Goal: Information Seeking & Learning: Learn about a topic

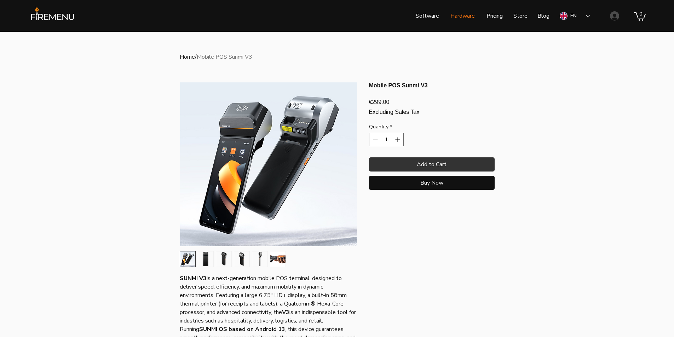
click at [468, 13] on p "Hardware" at bounding box center [463, 16] width 32 height 18
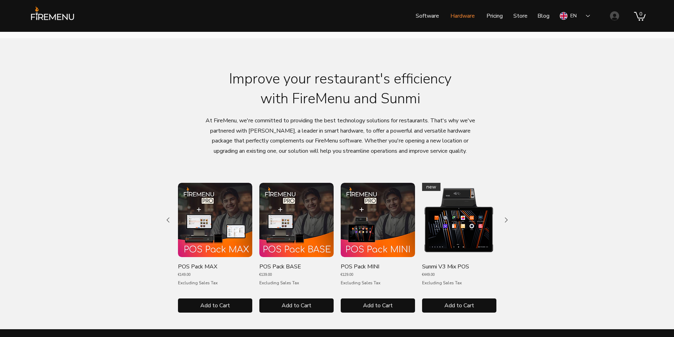
scroll to position [248, 0]
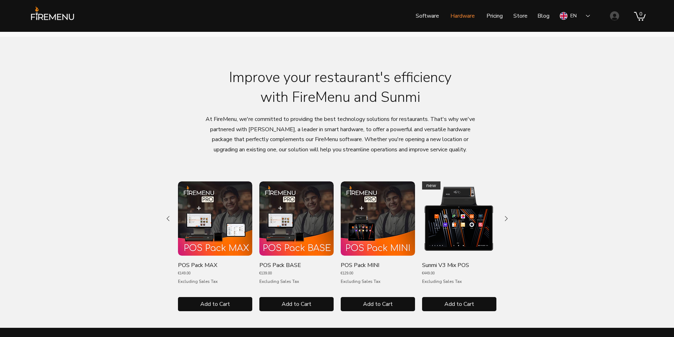
click at [190, 263] on p "POS Pack MAX" at bounding box center [197, 266] width 39 height 8
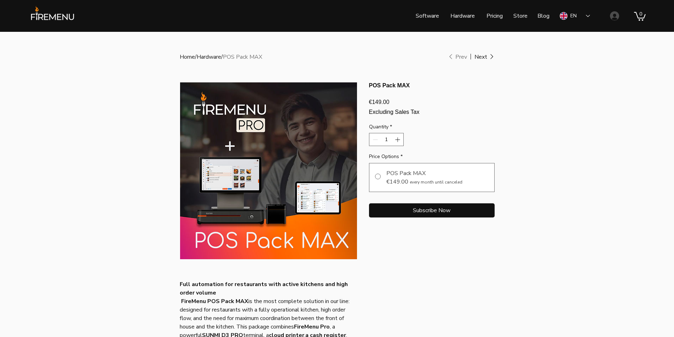
click at [206, 55] on link "Hardware" at bounding box center [209, 57] width 24 height 8
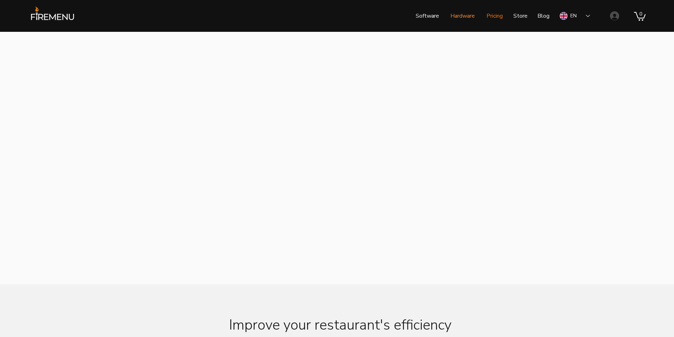
click at [499, 14] on p "Pricing" at bounding box center [494, 16] width 23 height 18
